Goal: Task Accomplishment & Management: Manage account settings

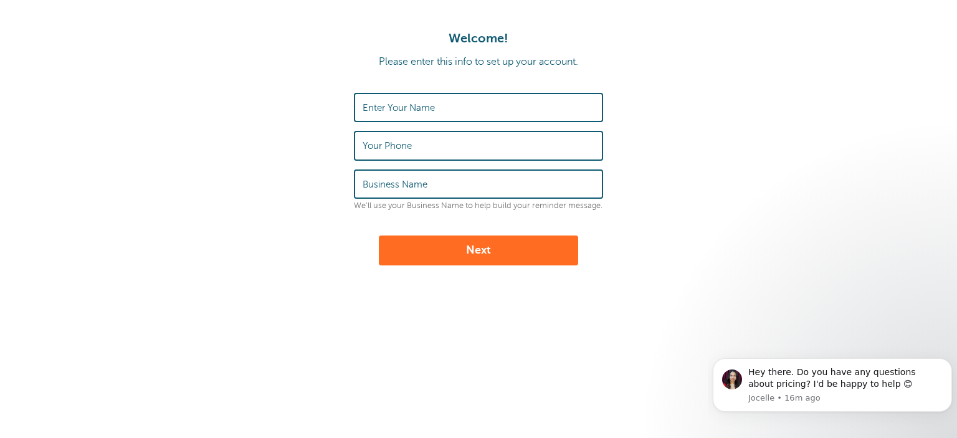
click at [437, 105] on input "Enter Your Name" at bounding box center [479, 107] width 232 height 27
type input "[PERSON_NAME]"
type input "VIP Imaging"
click at [522, 244] on button "Next" at bounding box center [478, 251] width 199 height 30
click at [419, 149] on input "Your Phone" at bounding box center [479, 145] width 232 height 27
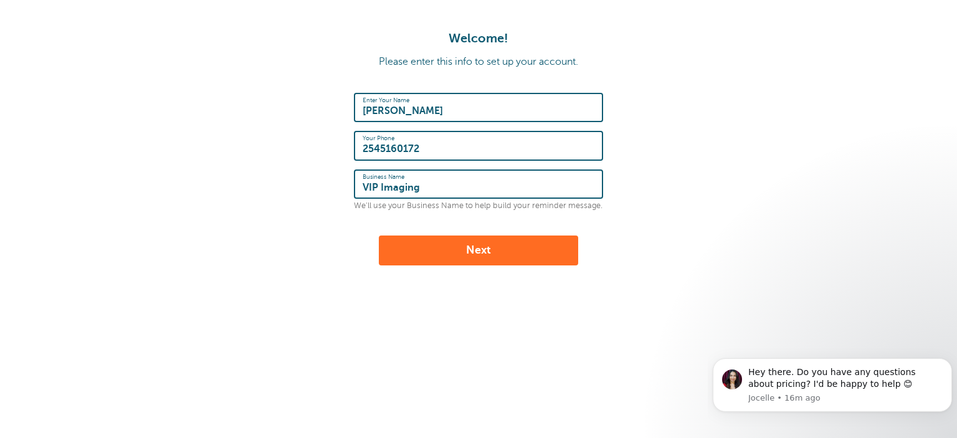
type input "2545160172"
click at [466, 244] on button "Next" at bounding box center [478, 251] width 199 height 30
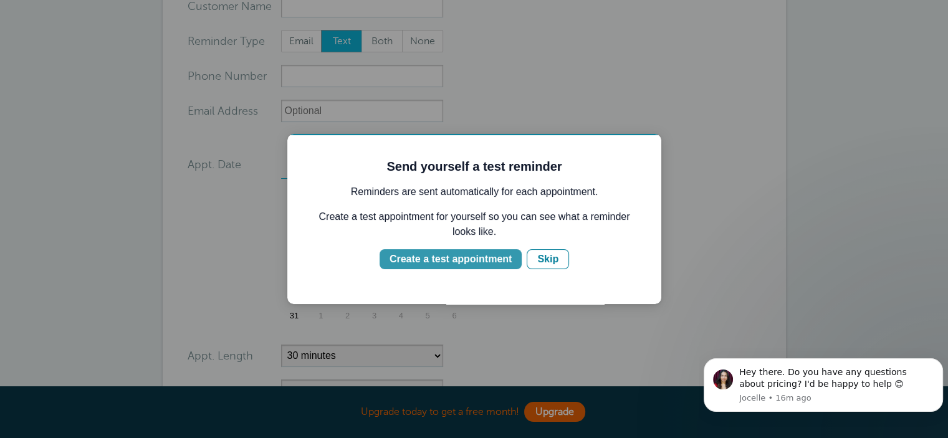
click at [498, 260] on div "Create a test appointment" at bounding box center [450, 259] width 122 height 15
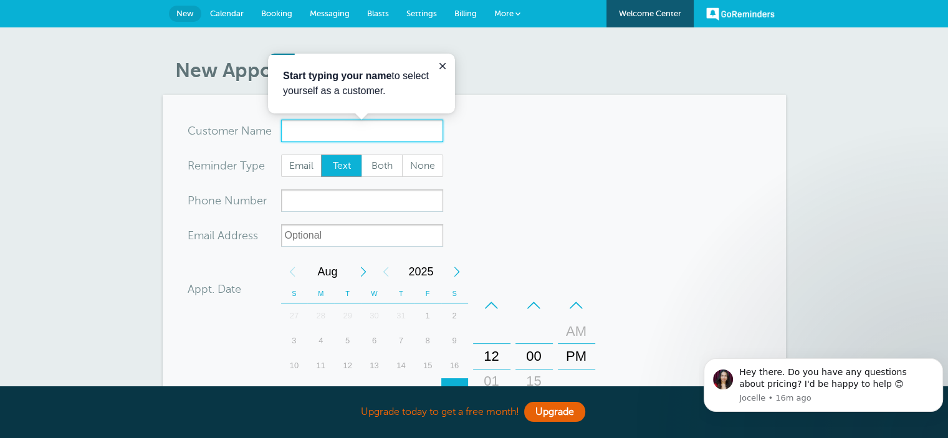
click at [326, 131] on input "x-no-autofill" at bounding box center [362, 131] width 162 height 22
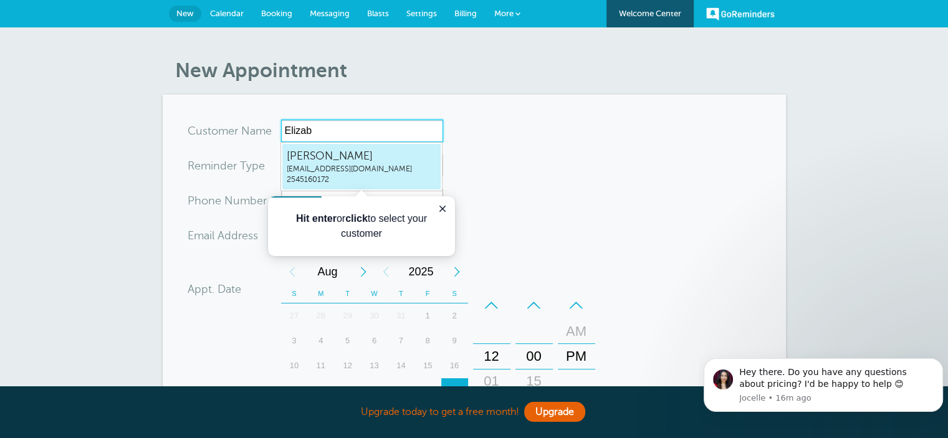
click at [345, 156] on span "Elizabeth" at bounding box center [362, 156] width 150 height 16
type input "Elizabethscheduling@vipimaging.com2545160172"
type input "Elizabeth"
type input "2545160172"
type input "scheduling@vipimaging.com"
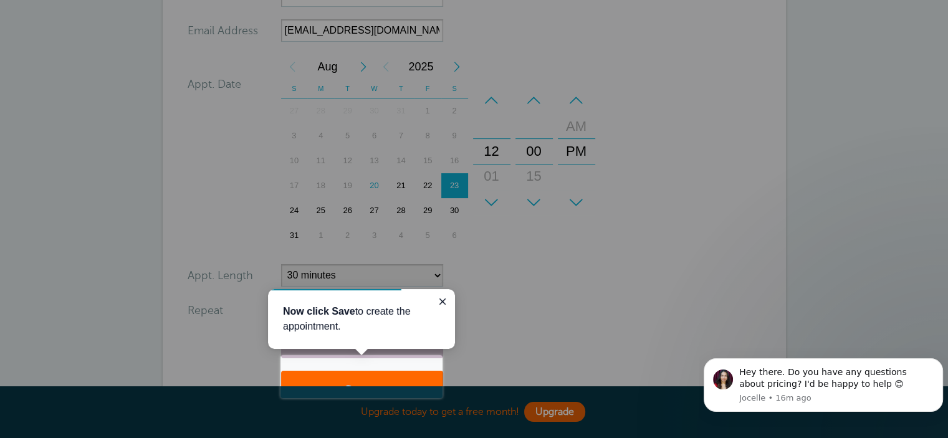
scroll to position [224, 0]
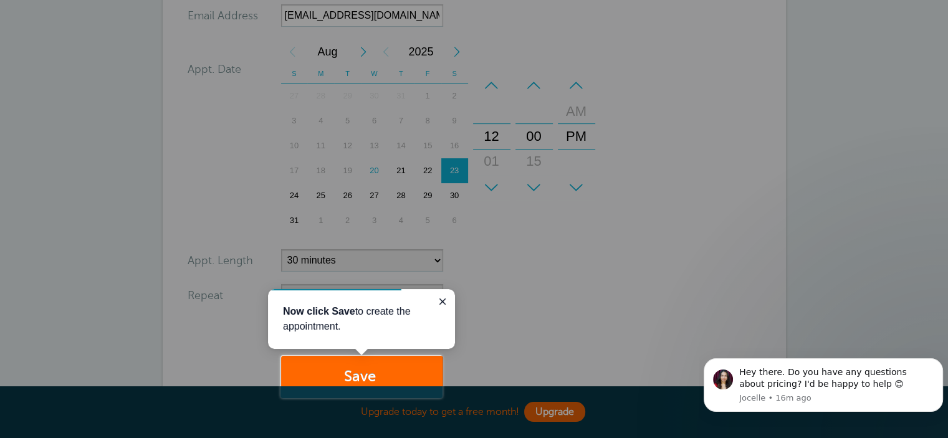
click at [559, 296] on div at bounding box center [694, 199] width 505 height 398
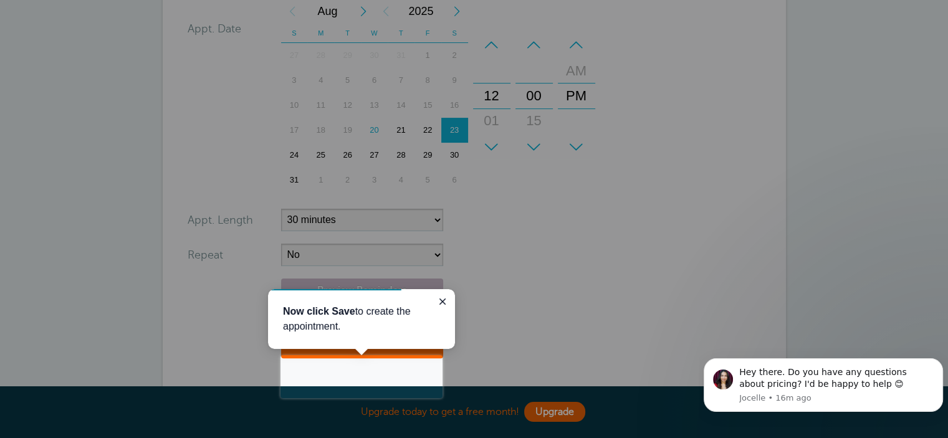
scroll to position [286, 0]
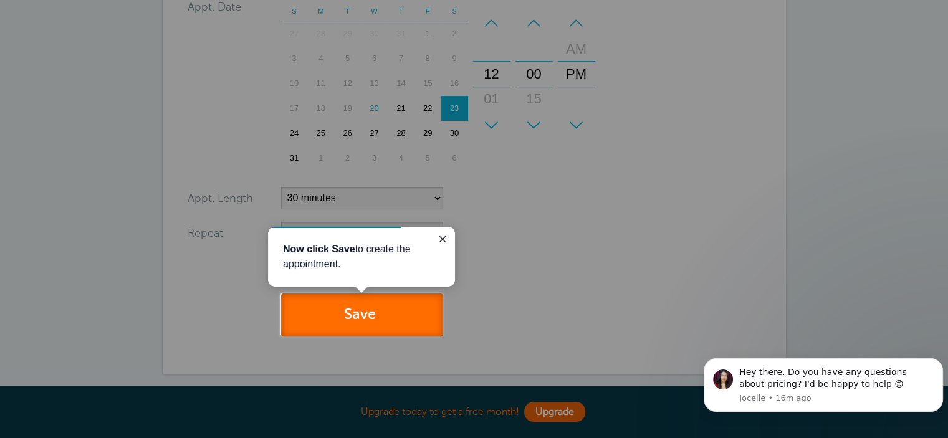
click at [401, 316] on button "Save" at bounding box center [362, 314] width 162 height 43
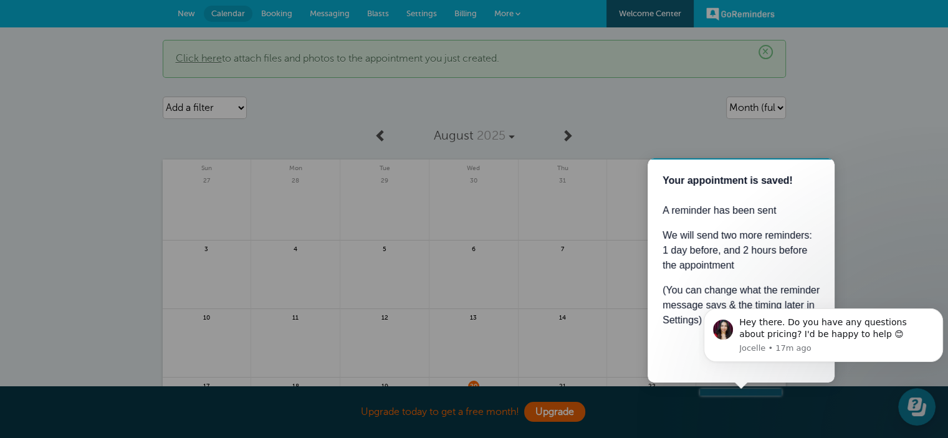
scroll to position [62, 0]
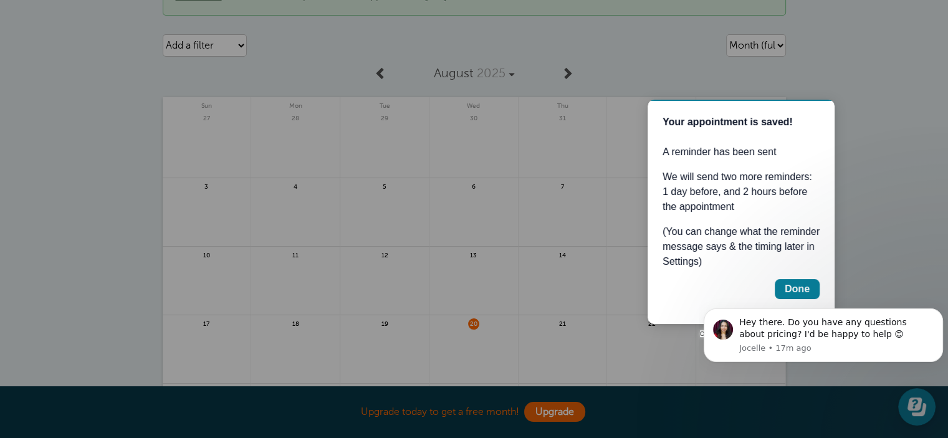
click at [900, 187] on div at bounding box center [864, 168] width 166 height 337
click at [789, 288] on div "Done" at bounding box center [796, 289] width 25 height 15
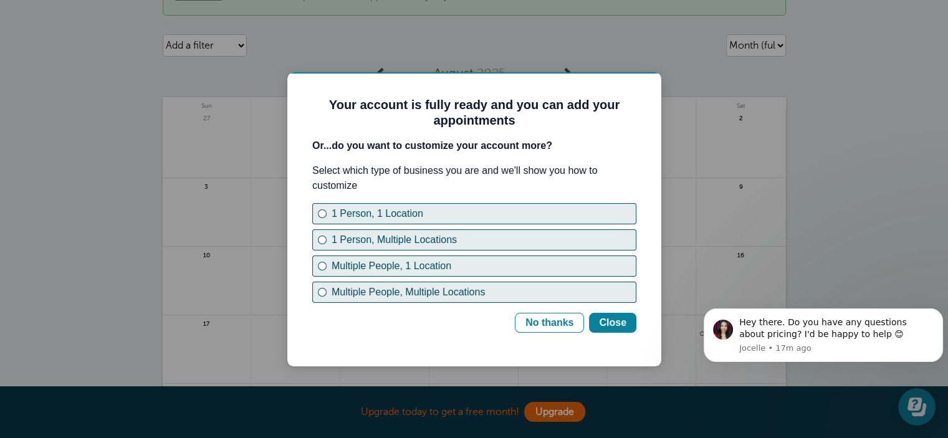
scroll to position [0, 0]
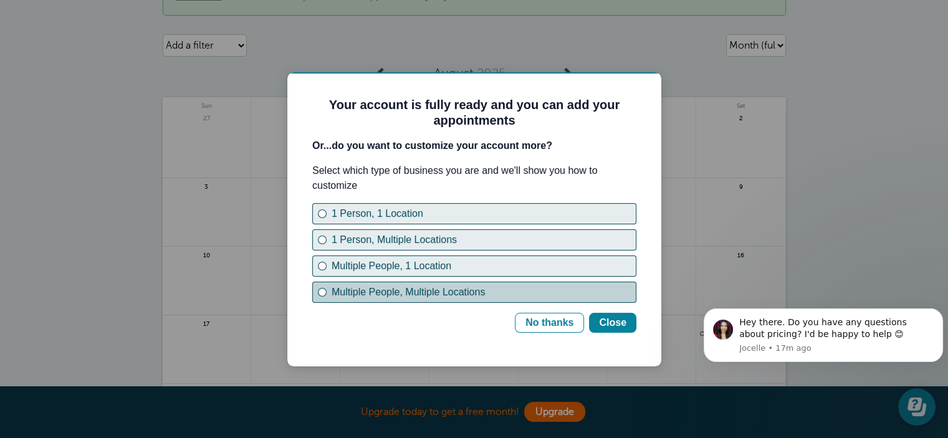
click at [322, 295] on div "Multiple People, Multiple Locations" at bounding box center [322, 292] width 9 height 9
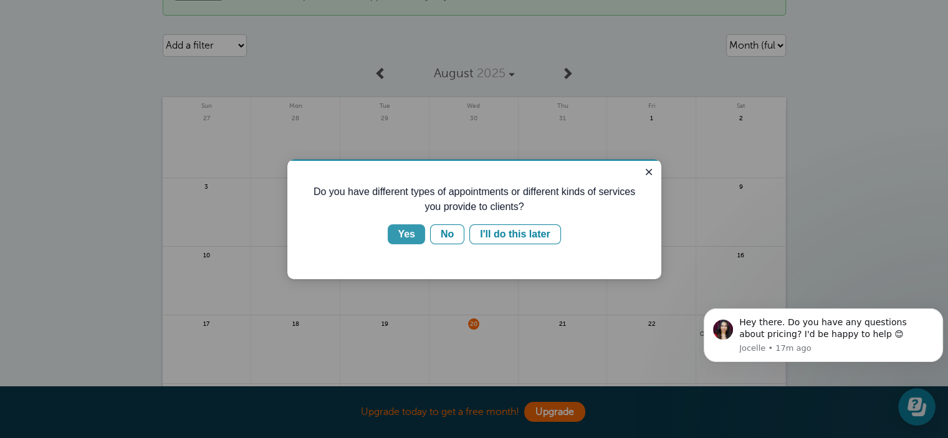
click at [408, 229] on div "Yes" at bounding box center [406, 234] width 17 height 15
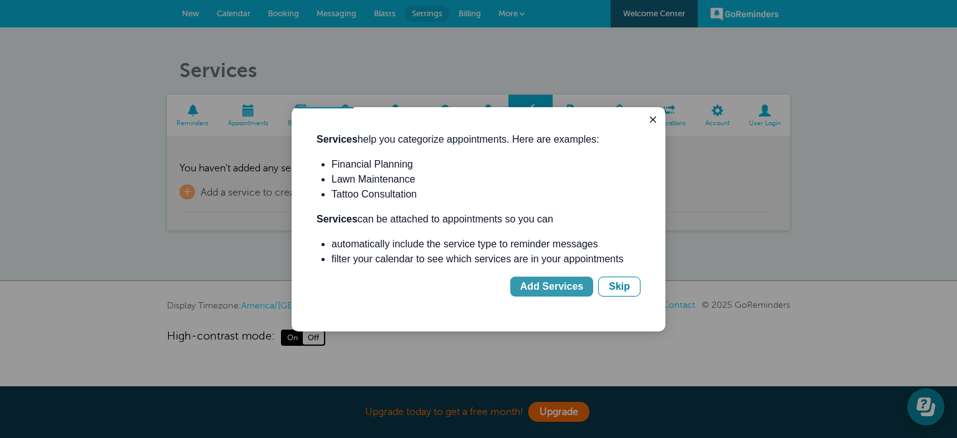
click at [581, 287] on div "Add Services" at bounding box center [551, 286] width 63 height 15
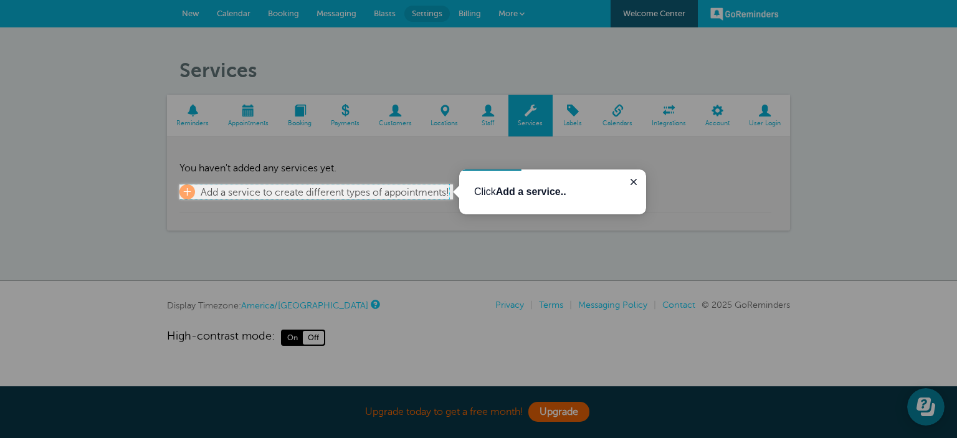
click at [414, 193] on span "Add a service to create different types of appointments!" at bounding box center [325, 192] width 249 height 11
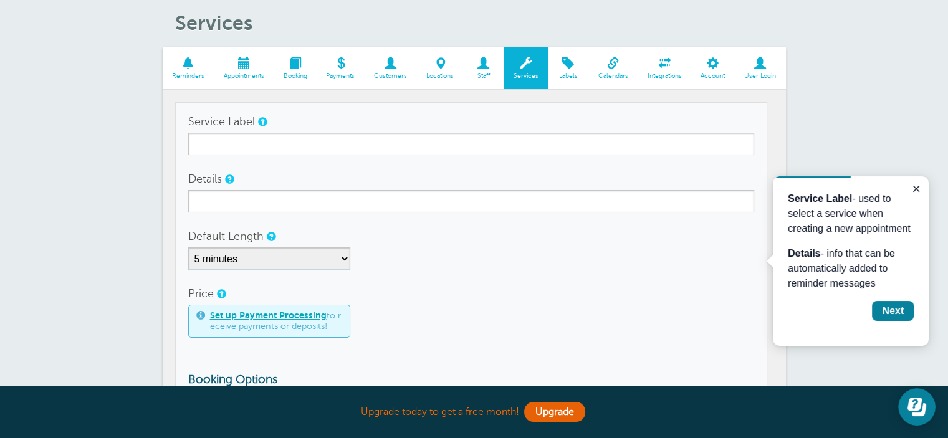
scroll to position [87, 0]
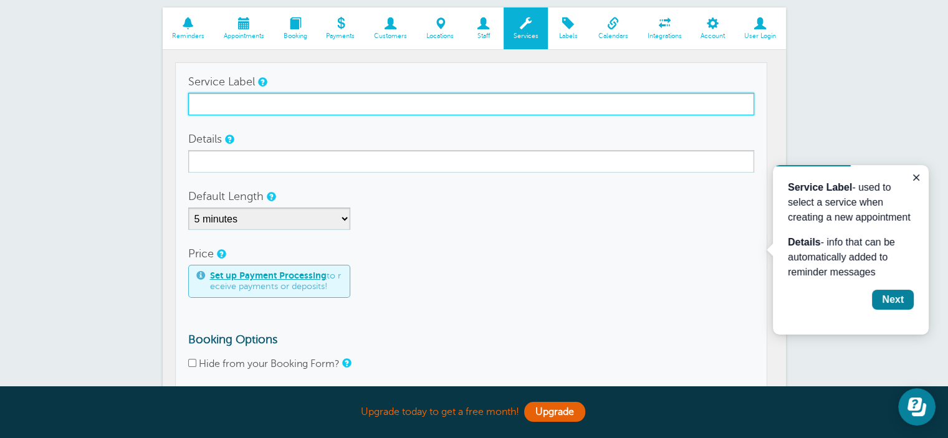
click at [385, 104] on input "Service Label" at bounding box center [471, 104] width 566 height 22
type input "PET Scan"
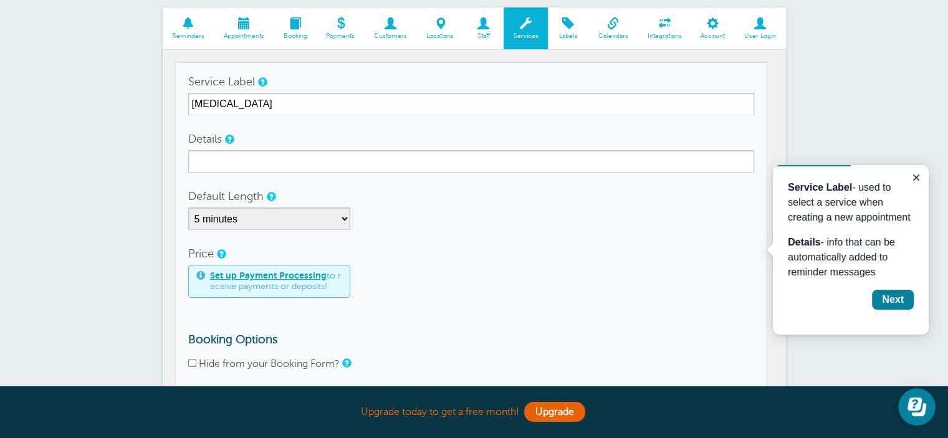
click at [439, 237] on form "Service Label PET Scan Details Default Length 5 minutes 10 minutes 15 minutes 2…" at bounding box center [471, 251] width 566 height 363
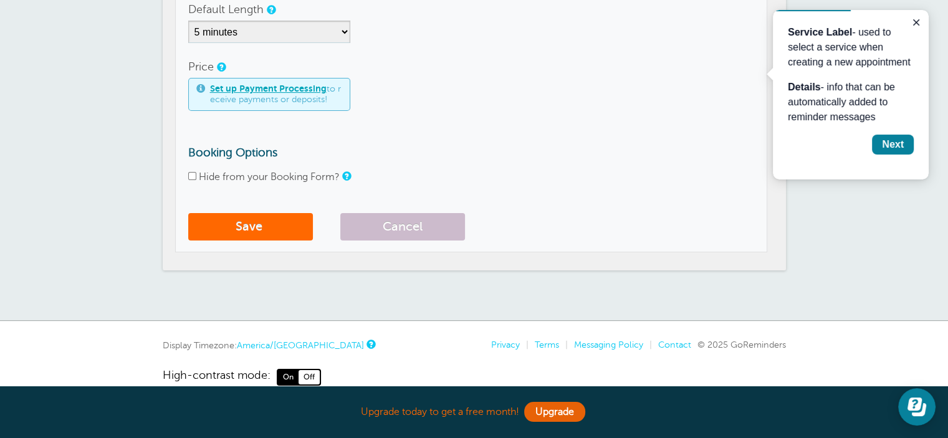
scroll to position [274, 0]
click at [232, 231] on button "Save" at bounding box center [250, 226] width 125 height 27
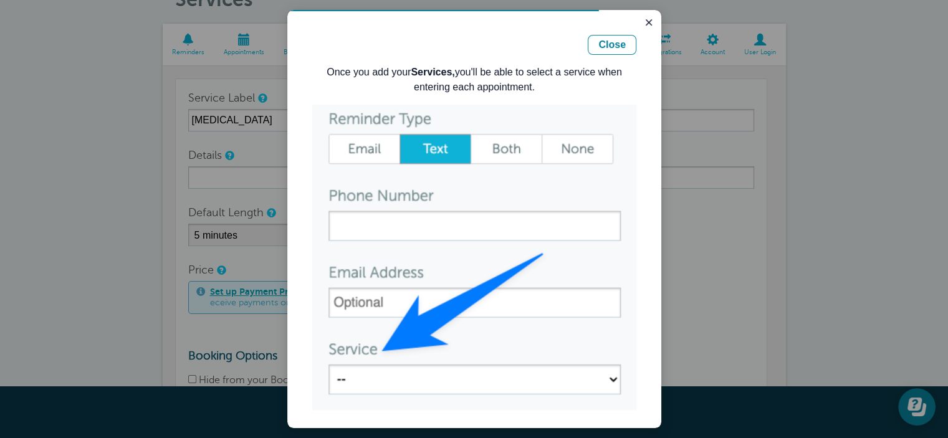
scroll to position [50, 0]
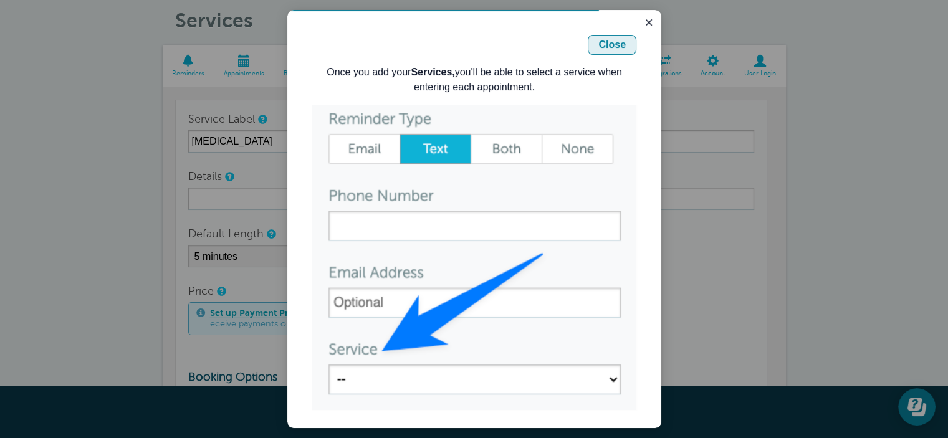
click at [608, 44] on div "Close" at bounding box center [611, 44] width 27 height 15
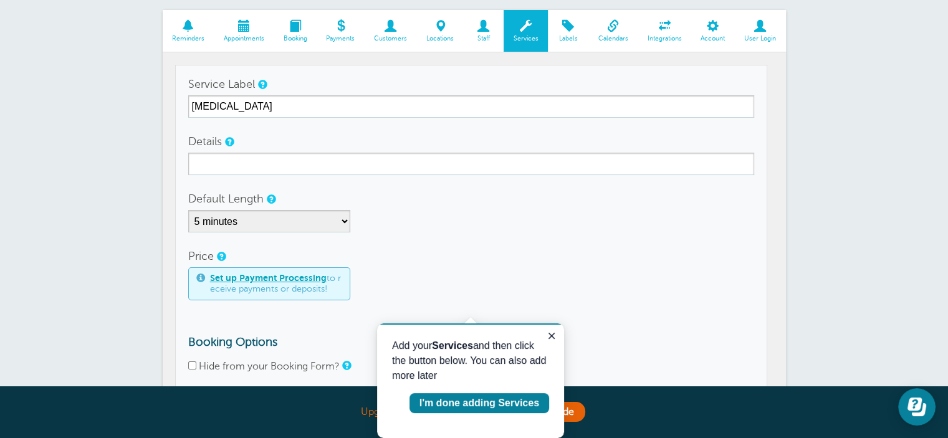
scroll to position [87, 0]
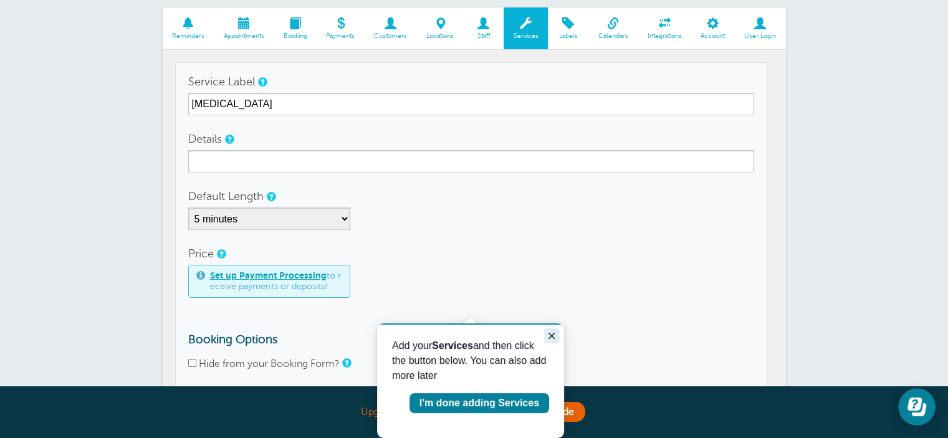
click at [548, 333] on icon "Close guide" at bounding box center [551, 336] width 10 height 10
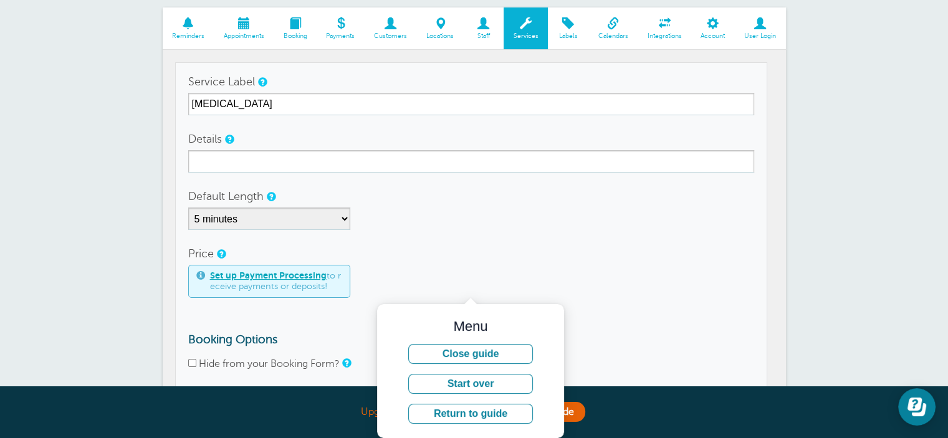
click at [552, 272] on div "Set up Payment Processing to receive payments or deposits!" at bounding box center [471, 281] width 566 height 33
click at [511, 355] on button "Close guide" at bounding box center [470, 354] width 125 height 20
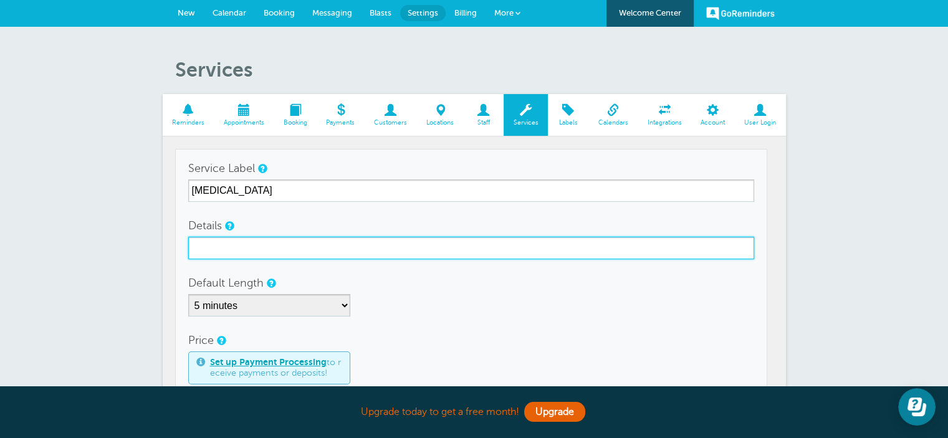
scroll to position [0, 0]
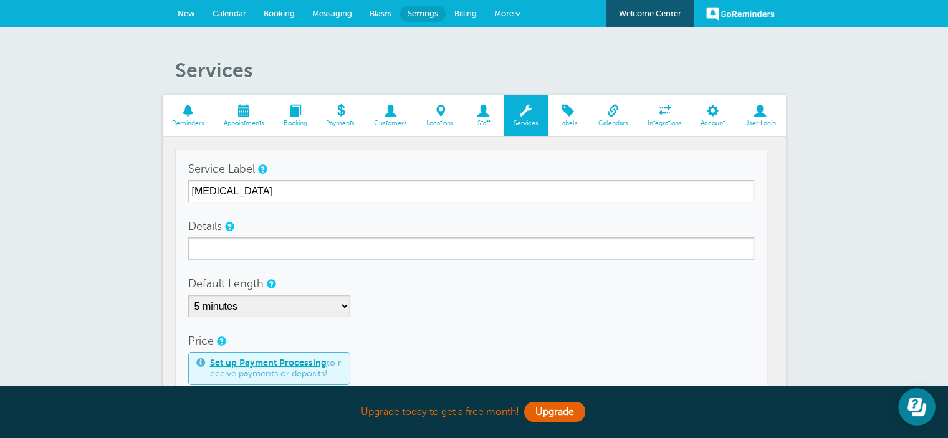
click at [184, 121] on span "Reminders" at bounding box center [188, 123] width 39 height 7
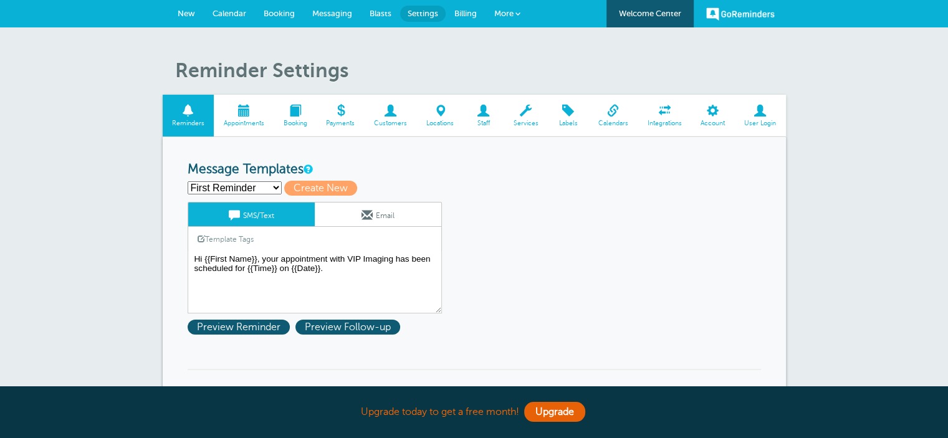
click at [239, 123] on span "Appointments" at bounding box center [243, 123] width 47 height 7
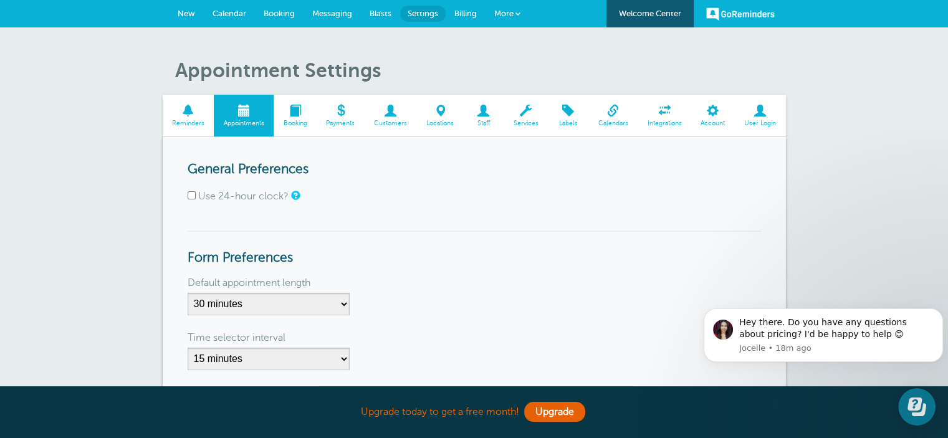
click at [192, 196] on input "Use 24-hour clock?" at bounding box center [192, 195] width 8 height 8
checkbox input "true"
click at [305, 120] on span "Booking" at bounding box center [295, 123] width 31 height 7
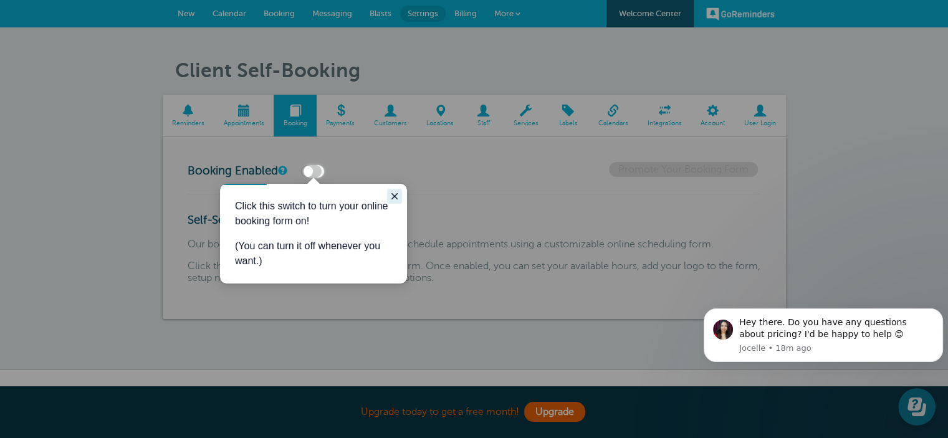
click at [395, 192] on icon "Close guide" at bounding box center [394, 196] width 10 height 10
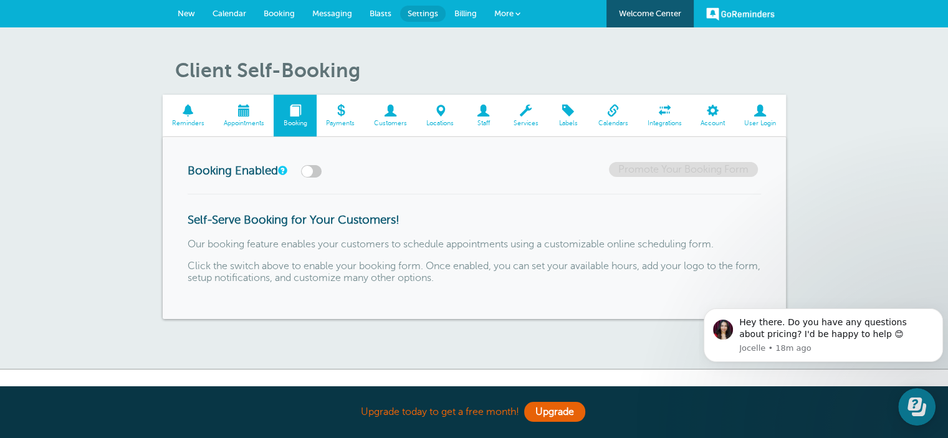
click at [399, 117] on link "Customers" at bounding box center [390, 116] width 52 height 42
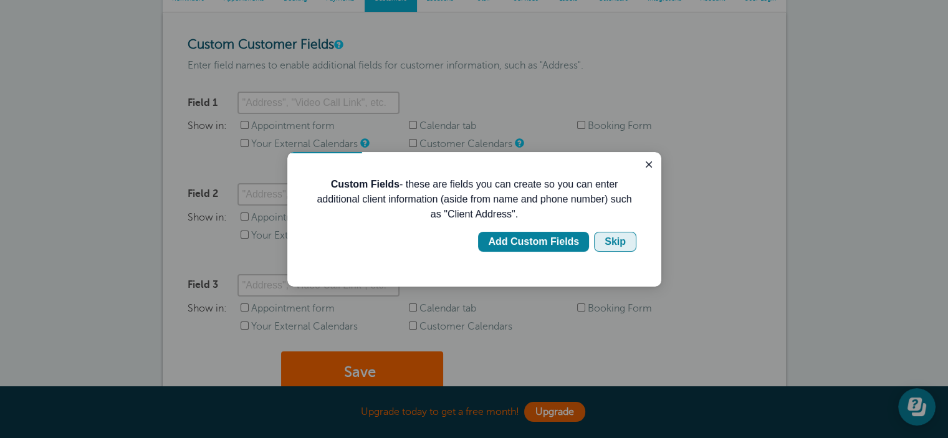
click at [616, 242] on div "Skip" at bounding box center [614, 241] width 21 height 15
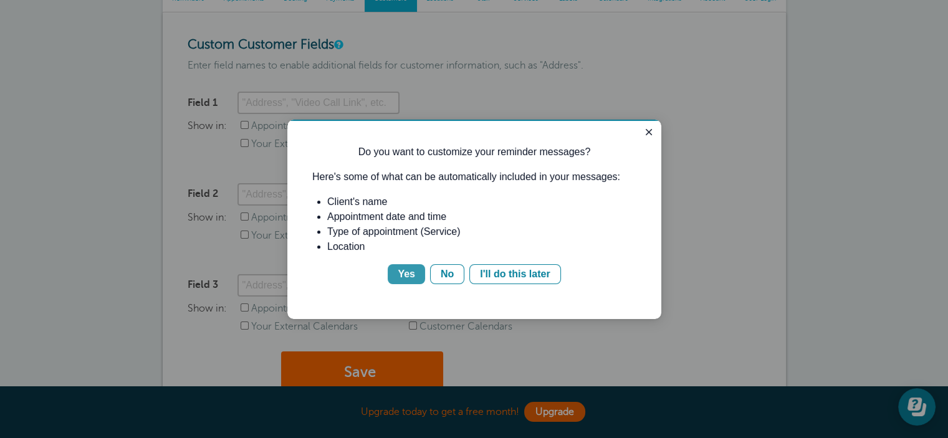
click at [399, 274] on button "Yes" at bounding box center [406, 274] width 37 height 20
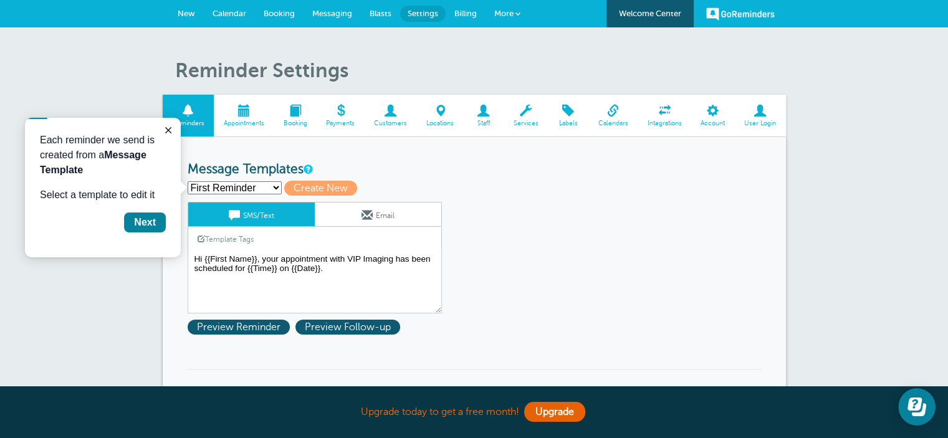
click at [146, 226] on div "Next" at bounding box center [145, 222] width 22 height 15
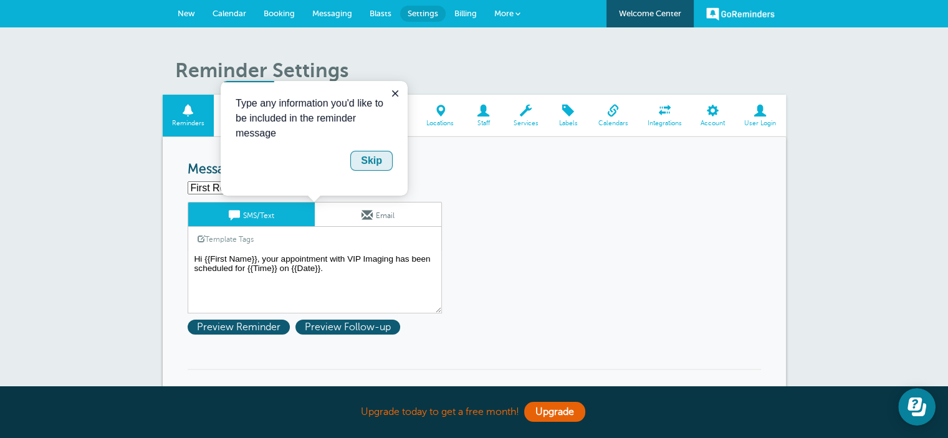
click at [368, 169] on button "Skip" at bounding box center [371, 161] width 42 height 20
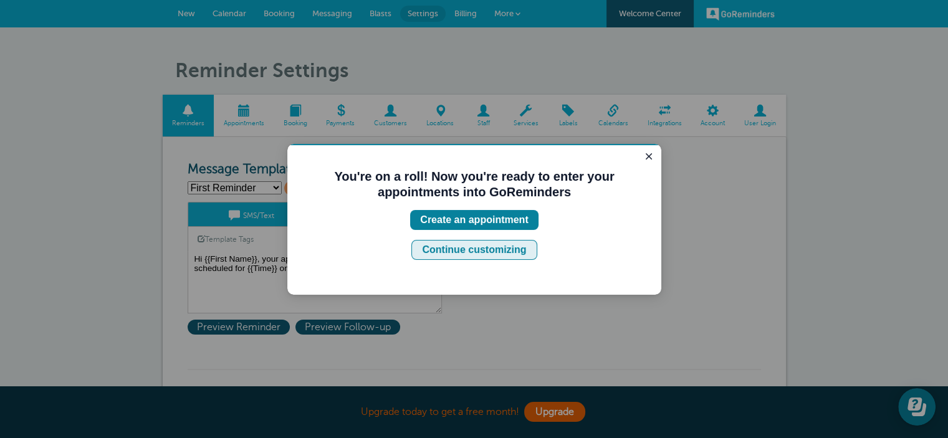
click at [471, 249] on div "Continue customizing" at bounding box center [474, 249] width 104 height 15
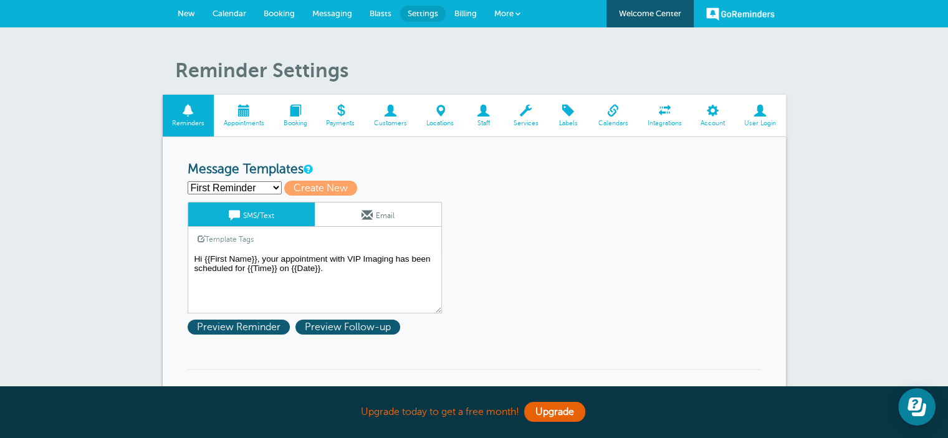
click at [389, 117] on span at bounding box center [390, 111] width 52 height 12
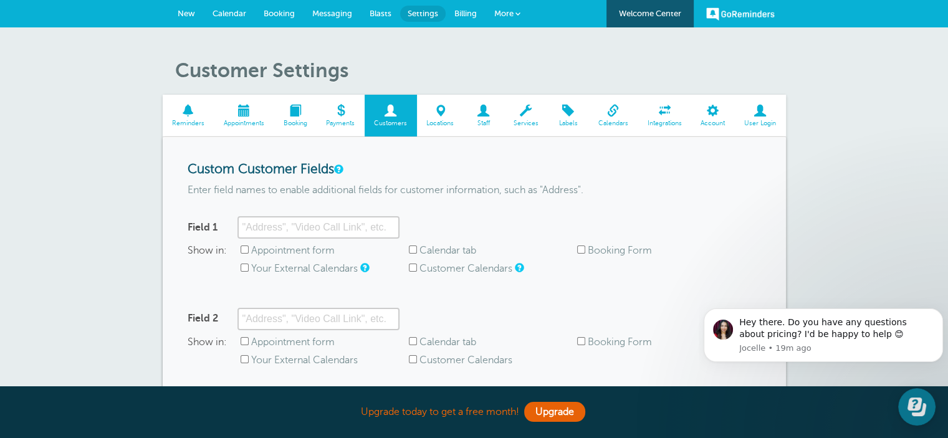
click at [710, 120] on span "Account" at bounding box center [712, 123] width 31 height 7
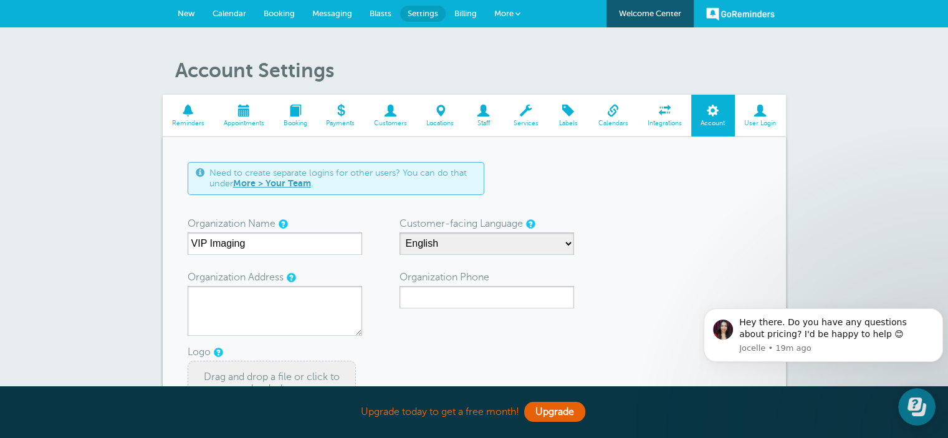
click at [662, 120] on span "Integrations" at bounding box center [664, 123] width 41 height 7
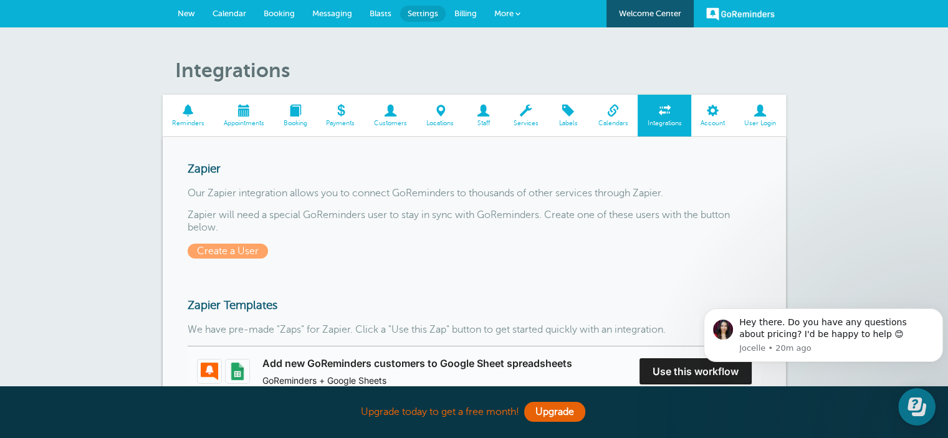
click at [319, 11] on span "Messaging" at bounding box center [332, 13] width 40 height 9
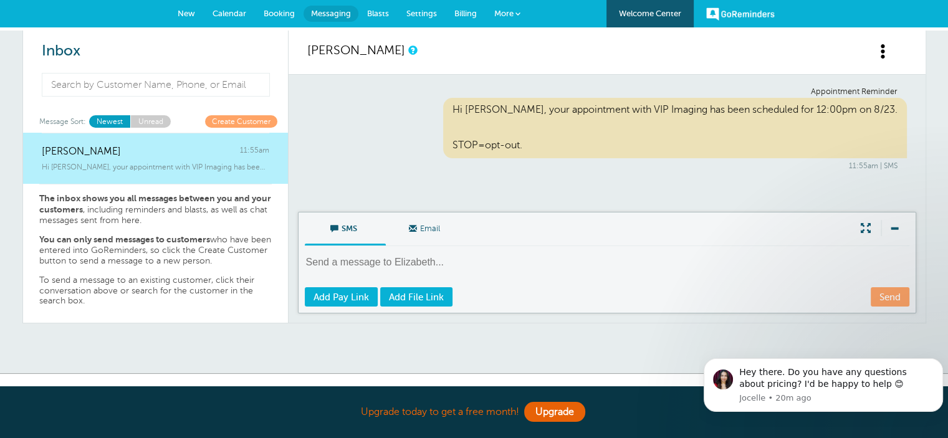
click at [378, 13] on span "Blasts" at bounding box center [378, 13] width 22 height 9
